Goal: Information Seeking & Learning: Learn about a topic

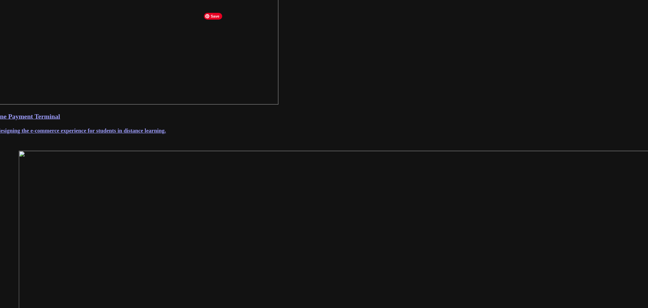
scroll to position [391, 0]
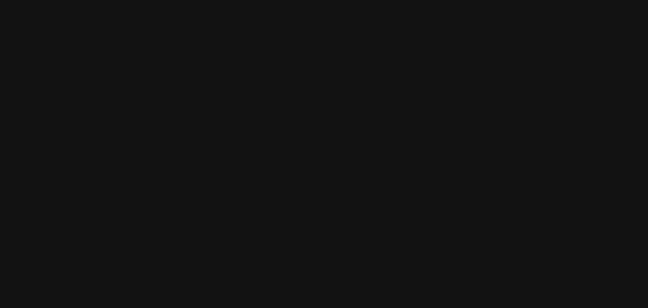
click at [354, 167] on img at bounding box center [341, 271] width 676 height 485
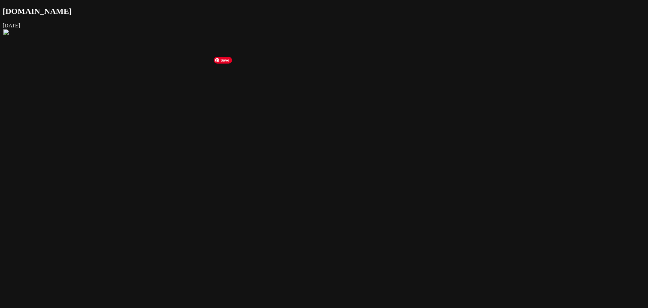
click at [354, 167] on img at bounding box center [341, 271] width 676 height 485
drag, startPoint x: 354, startPoint y: 167, endPoint x: 400, endPoint y: 139, distance: 53.8
click at [339, 113] on img at bounding box center [341, 203] width 676 height 485
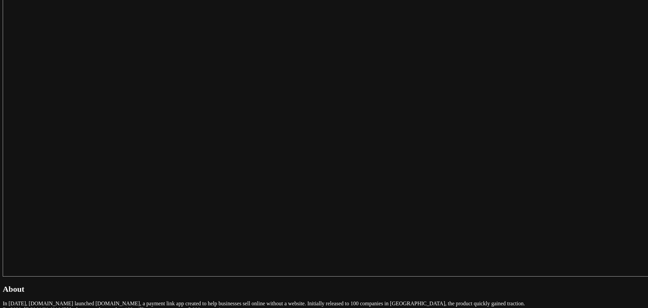
drag, startPoint x: 194, startPoint y: 103, endPoint x: 321, endPoint y: 120, distance: 127.3
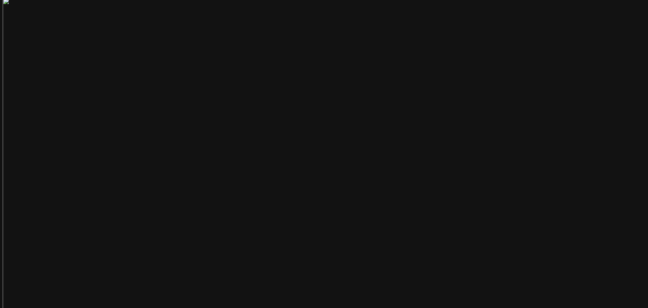
scroll to position [0, 0]
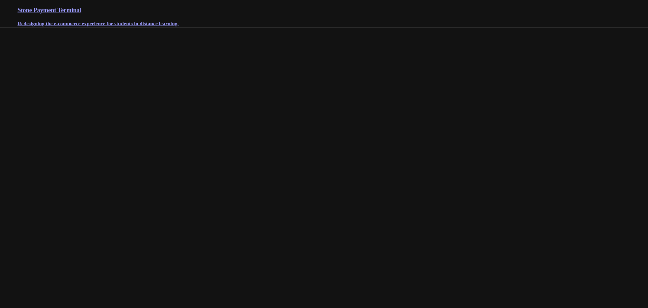
scroll to position [391, 0]
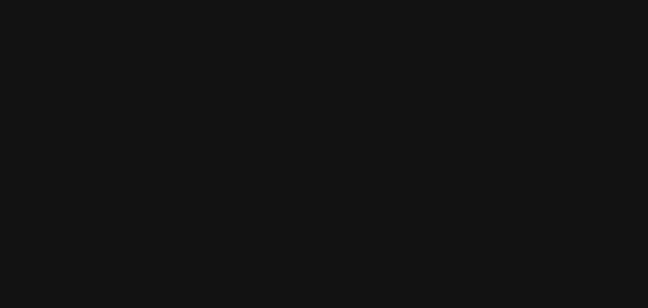
click at [305, 204] on img at bounding box center [341, 228] width 705 height 505
drag, startPoint x: 299, startPoint y: 167, endPoint x: 212, endPoint y: 121, distance: 98.6
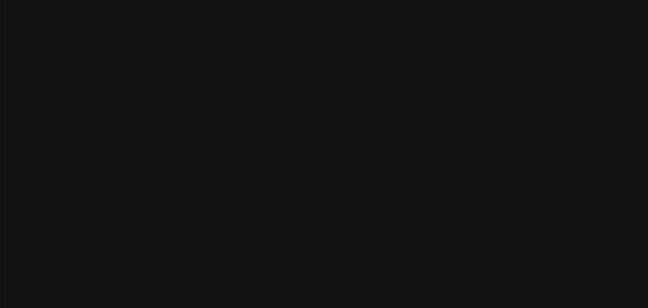
drag, startPoint x: 237, startPoint y: 177, endPoint x: 190, endPoint y: 136, distance: 62.1
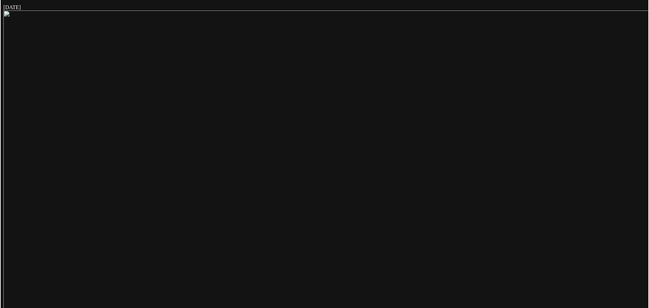
scroll to position [0, 0]
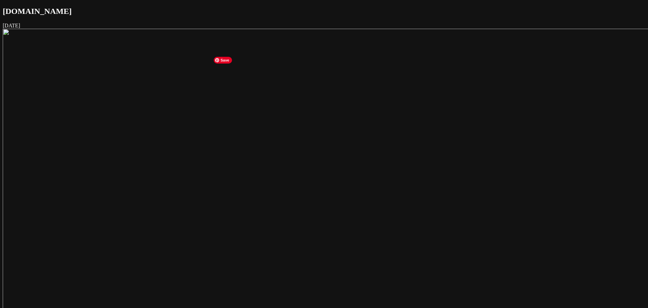
click at [338, 101] on img at bounding box center [341, 271] width 676 height 485
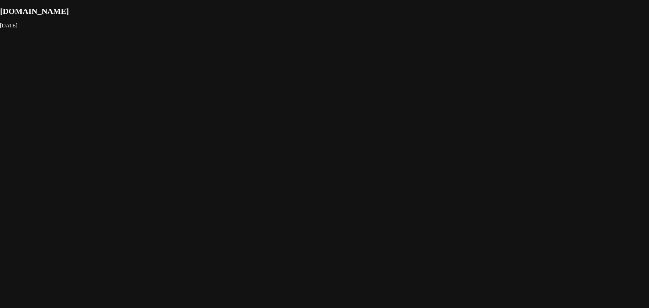
click at [338, 102] on img at bounding box center [341, 271] width 676 height 485
click at [276, 94] on img at bounding box center [341, 271] width 676 height 485
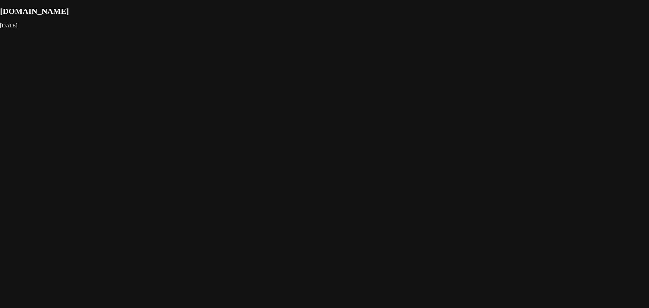
click at [276, 94] on img at bounding box center [341, 271] width 676 height 485
click at [276, 94] on img at bounding box center [338, 271] width 691 height 495
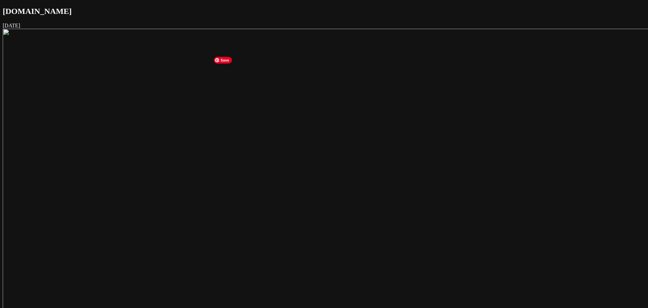
click at [272, 106] on img at bounding box center [341, 271] width 676 height 485
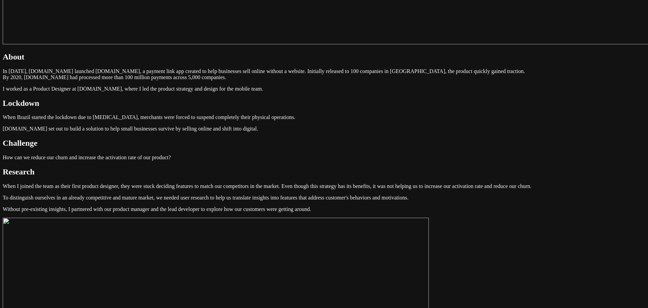
scroll to position [473, 0]
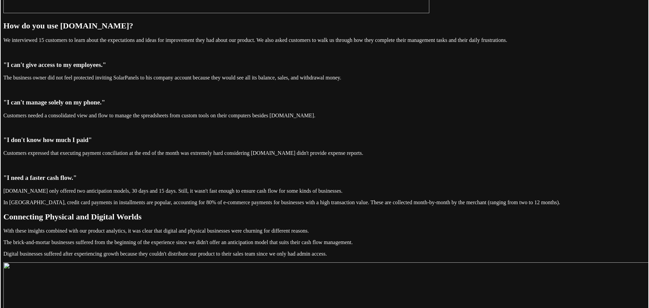
scroll to position [1014, 0]
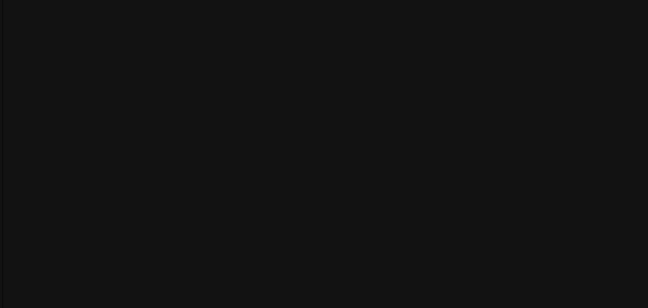
scroll to position [1319, 0]
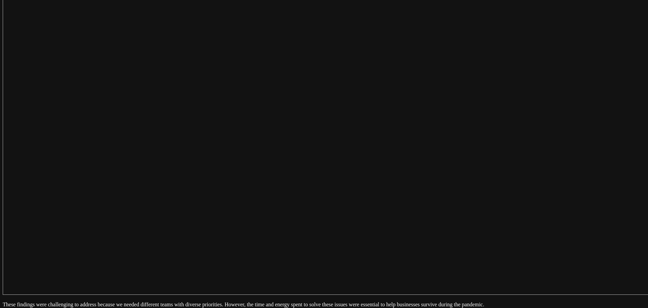
scroll to position [1454, 0]
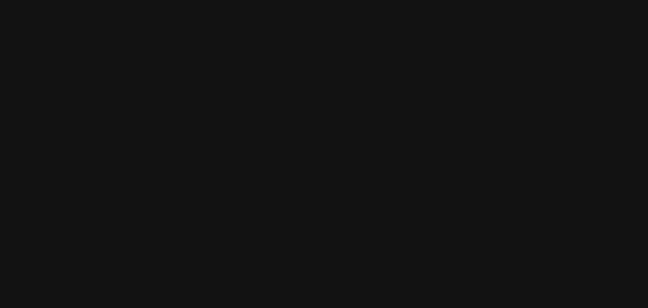
scroll to position [0, 0]
click at [296, 140] on img at bounding box center [341, 271] width 676 height 485
click at [296, 140] on img at bounding box center [338, 271] width 690 height 495
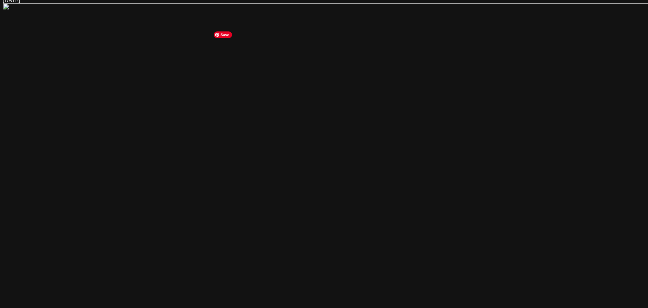
scroll to position [135, 0]
click at [355, 69] on img at bounding box center [341, 135] width 676 height 485
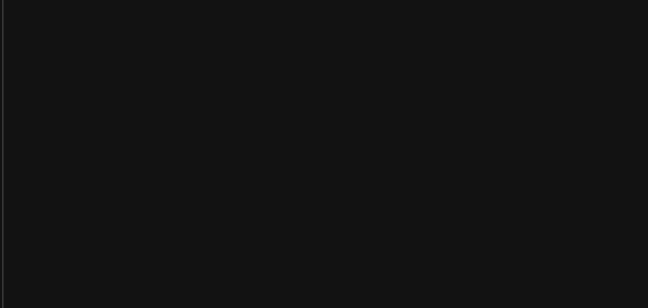
click at [365, 79] on img at bounding box center [341, 135] width 676 height 485
drag, startPoint x: 369, startPoint y: 169, endPoint x: 227, endPoint y: 162, distance: 142.6
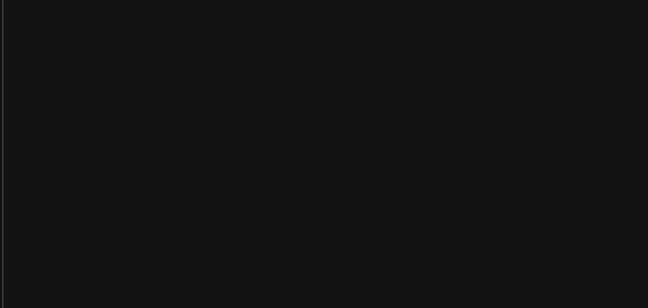
drag, startPoint x: 367, startPoint y: 168, endPoint x: 213, endPoint y: 157, distance: 154.6
